Goal: Information Seeking & Learning: Learn about a topic

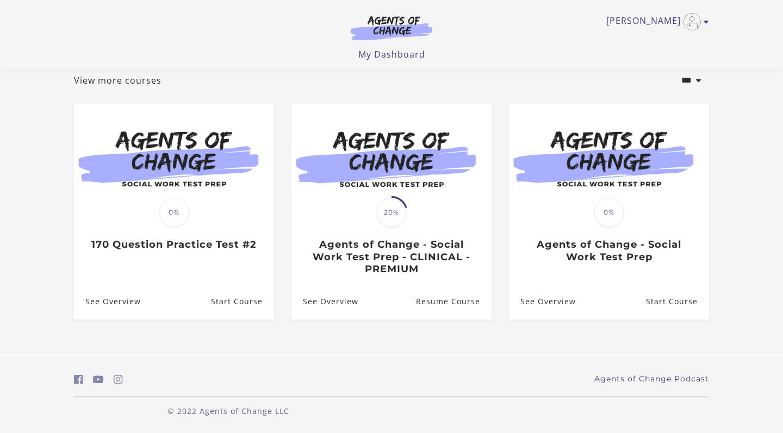
scroll to position [66, 0]
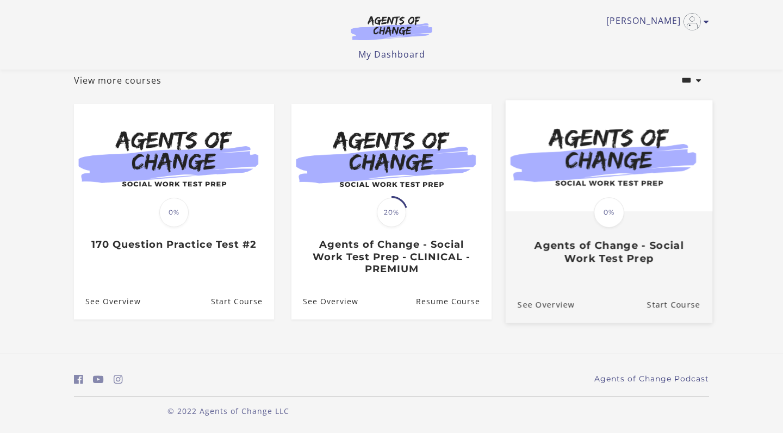
click at [465, 209] on img at bounding box center [609, 155] width 207 height 111
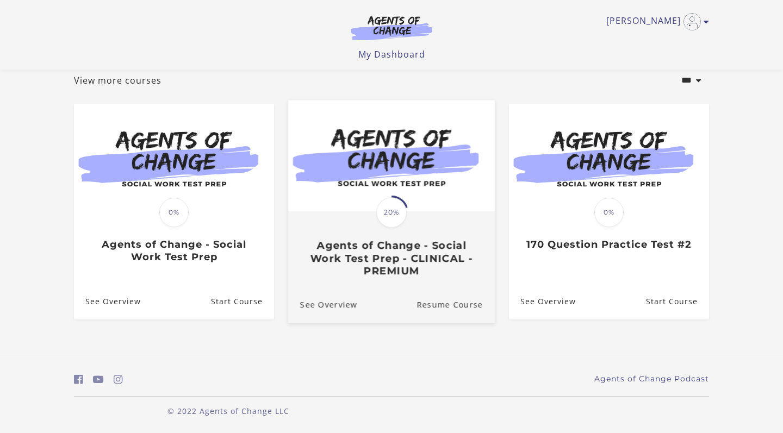
click at [388, 237] on div "Translation missing: en.liquid.partials.dashboard_course_card.progress_descript…" at bounding box center [391, 245] width 207 height 65
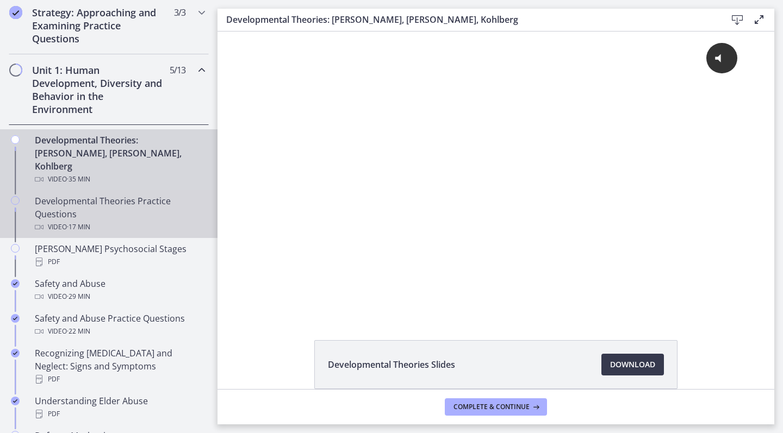
scroll to position [279, 0]
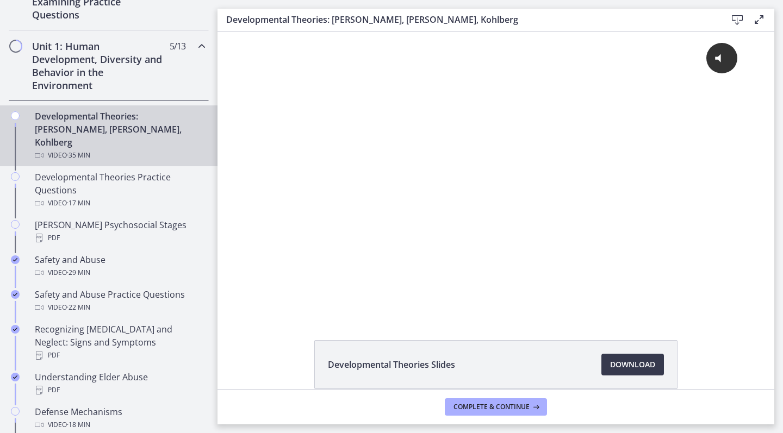
click at [99, 122] on div "Developmental Theories: Erikson, Piaget, Kohlberg Video · 35 min" at bounding box center [120, 136] width 170 height 52
click at [103, 134] on div "Developmental Theories: Erikson, Piaget, Kohlberg Video · 35 min" at bounding box center [120, 136] width 170 height 52
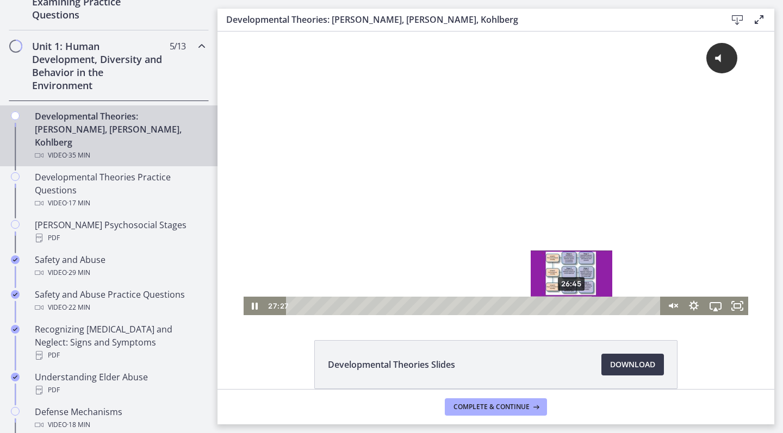
click at [572, 305] on div "26:45" at bounding box center [475, 306] width 362 height 18
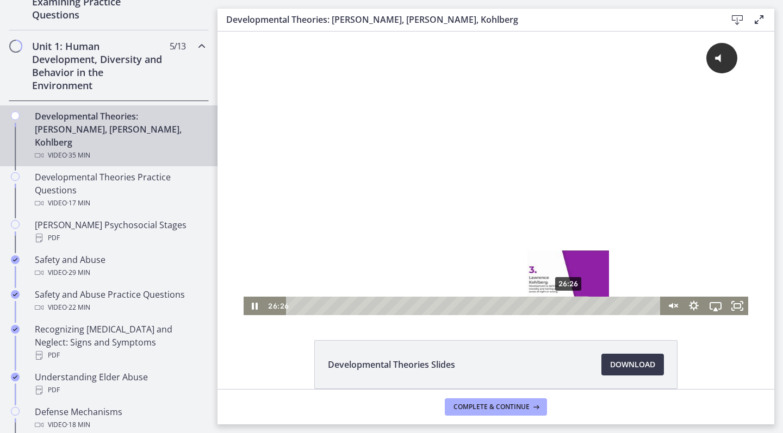
click at [569, 306] on div "Playbar" at bounding box center [568, 306] width 6 height 6
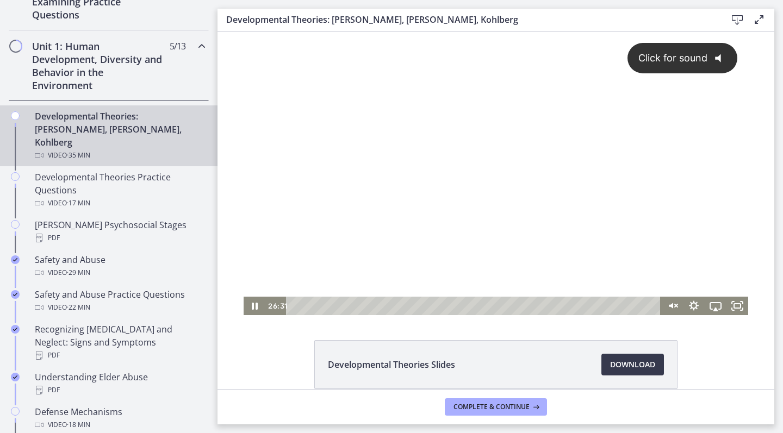
click at [704, 63] on span "Click for sound" at bounding box center [667, 57] width 79 height 11
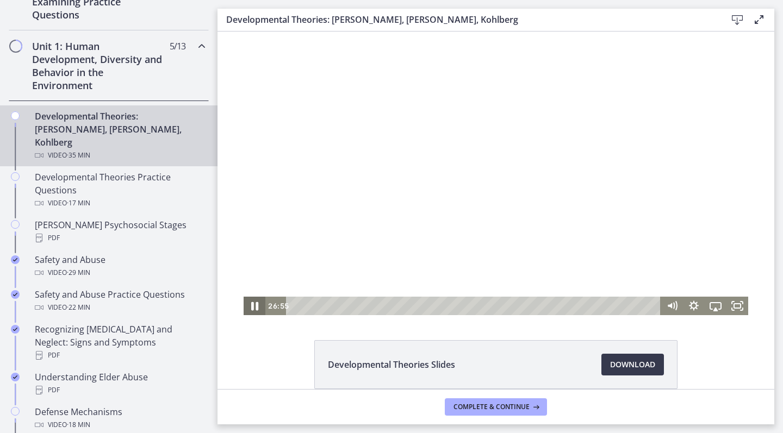
click at [254, 307] on icon "Pause" at bounding box center [254, 306] width 26 height 22
